Goal: Transaction & Acquisition: Purchase product/service

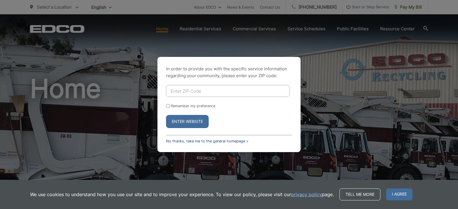
click at [218, 142] on link "No thanks, take me to the general homepage >" at bounding box center [207, 141] width 82 height 4
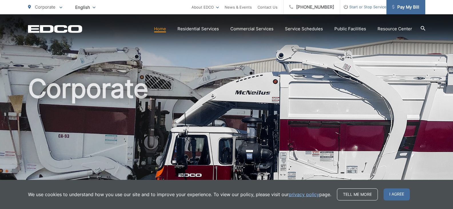
click at [403, 8] on span "Pay My Bill" at bounding box center [405, 7] width 27 height 7
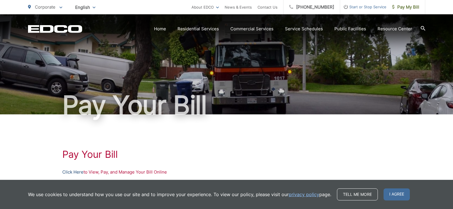
click at [75, 172] on link "Click Here" at bounding box center [72, 172] width 21 height 7
